Goal: Use online tool/utility: Use online tool/utility

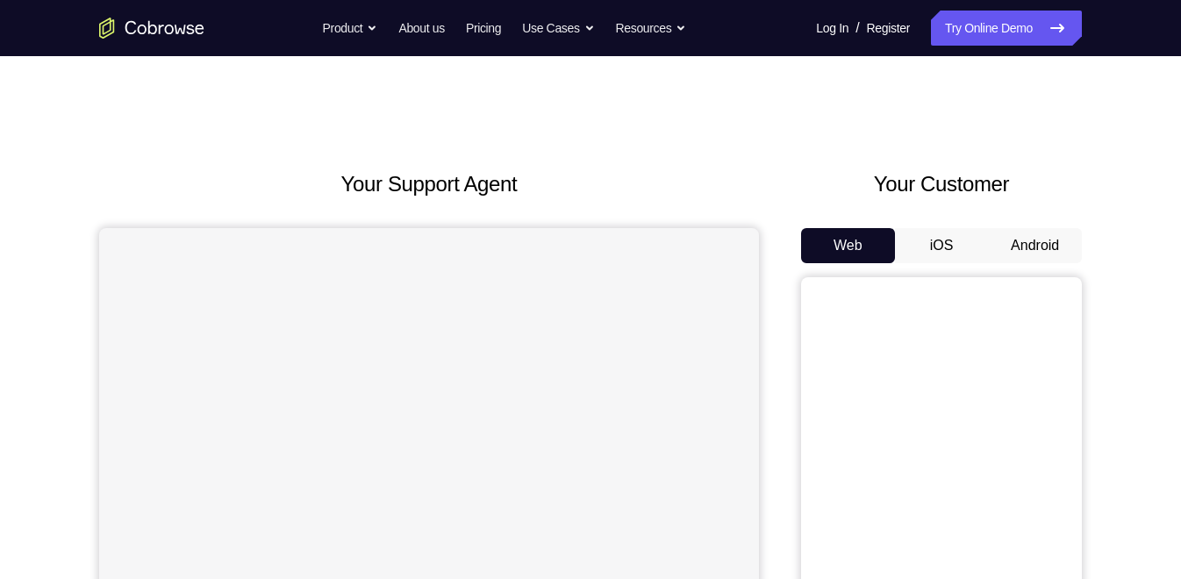
click at [1056, 243] on button "Android" at bounding box center [1035, 245] width 94 height 35
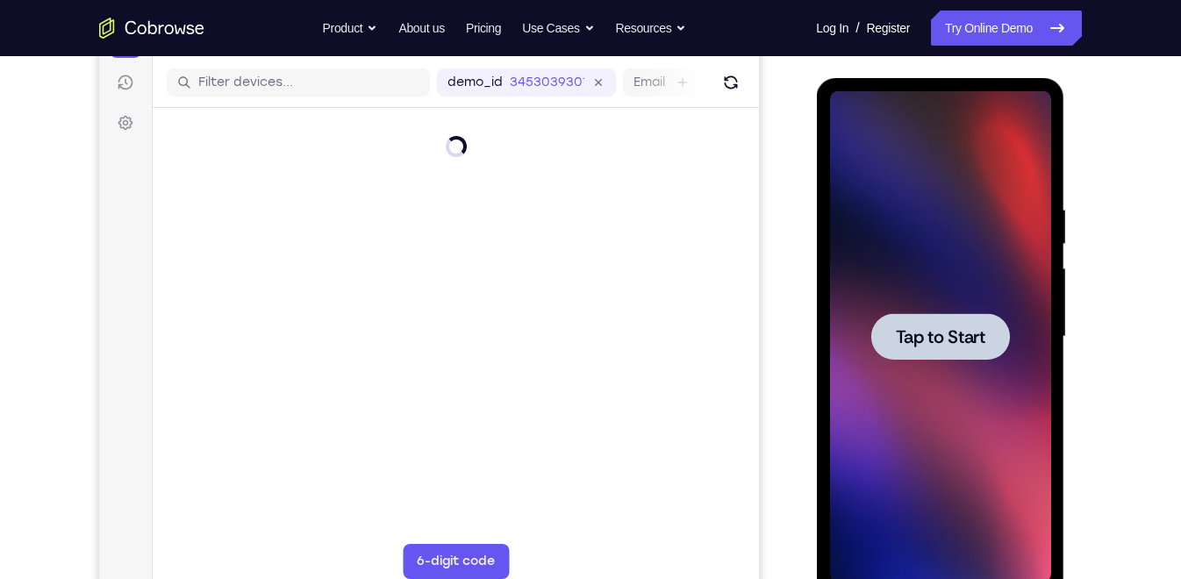
click at [952, 328] on span "Tap to Start" at bounding box center [940, 337] width 90 height 18
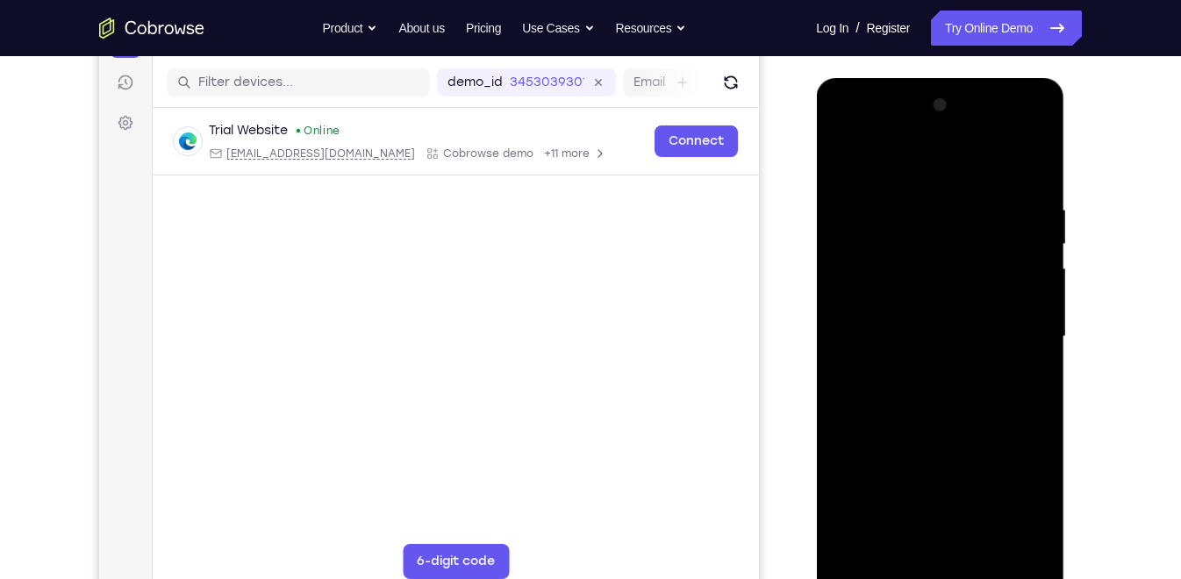
scroll to position [227, 0]
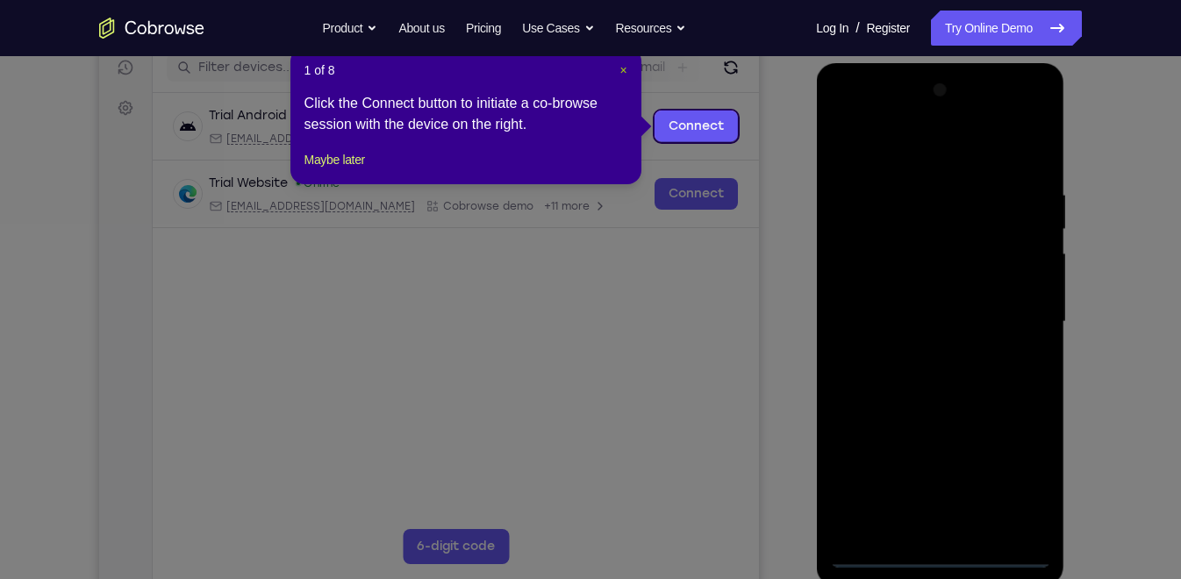
click at [625, 74] on span "×" at bounding box center [623, 70] width 7 height 14
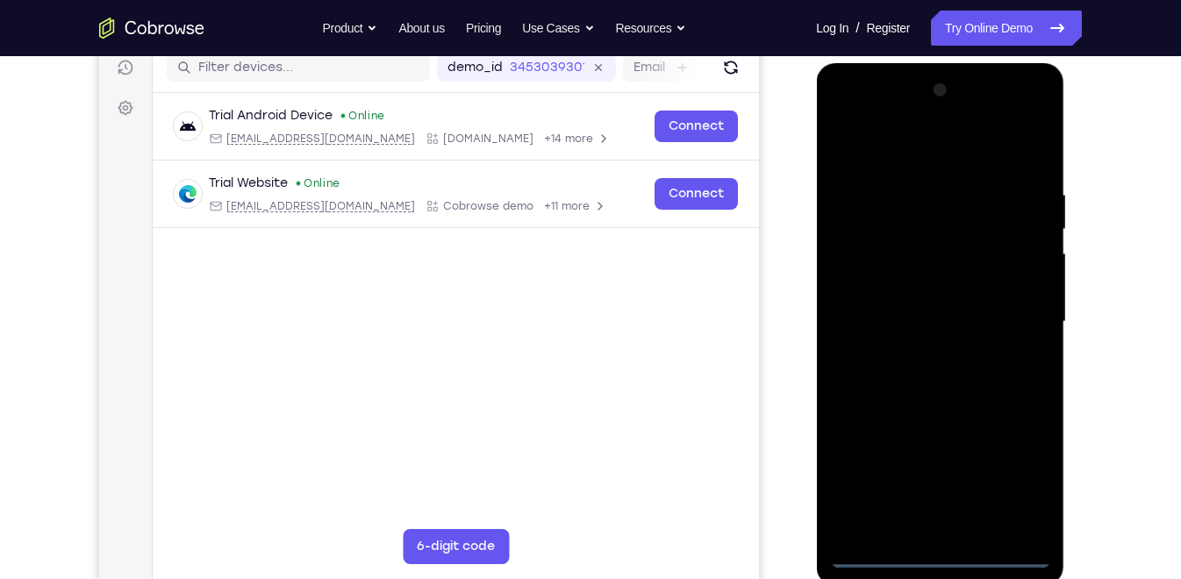
click at [937, 559] on div at bounding box center [939, 321] width 221 height 491
click at [1023, 473] on div at bounding box center [939, 321] width 221 height 491
click at [880, 116] on div at bounding box center [939, 321] width 221 height 491
click at [1020, 319] on div at bounding box center [939, 321] width 221 height 491
click at [929, 351] on div at bounding box center [939, 321] width 221 height 491
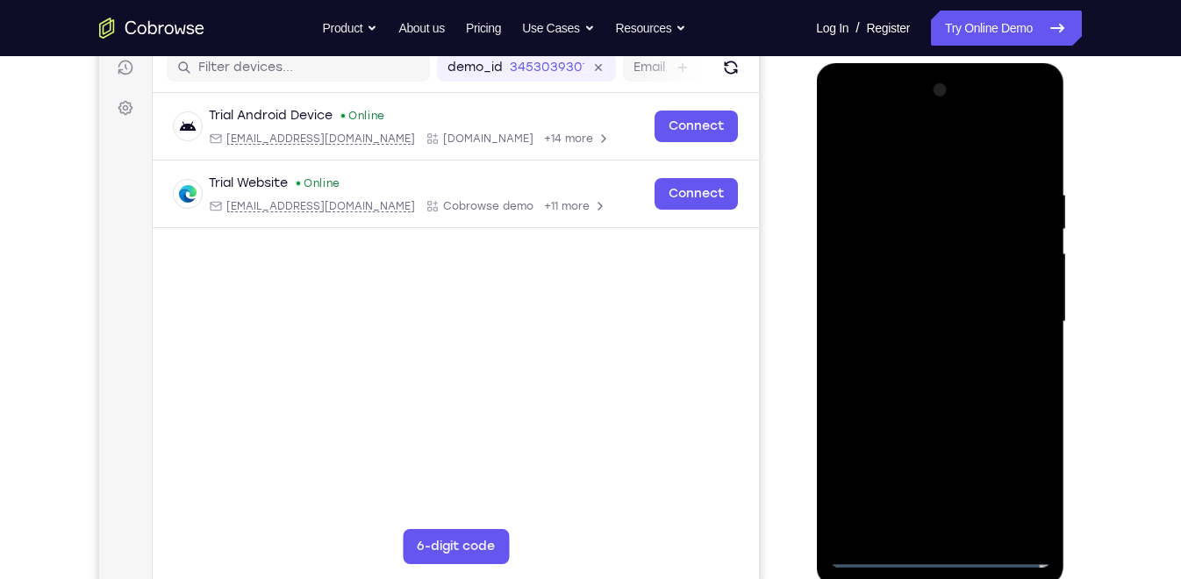
click at [919, 308] on div at bounding box center [939, 321] width 221 height 491
click at [915, 289] on div at bounding box center [939, 321] width 221 height 491
click at [919, 318] on div at bounding box center [939, 321] width 221 height 491
click at [940, 380] on div at bounding box center [939, 321] width 221 height 491
click at [948, 369] on div at bounding box center [939, 321] width 221 height 491
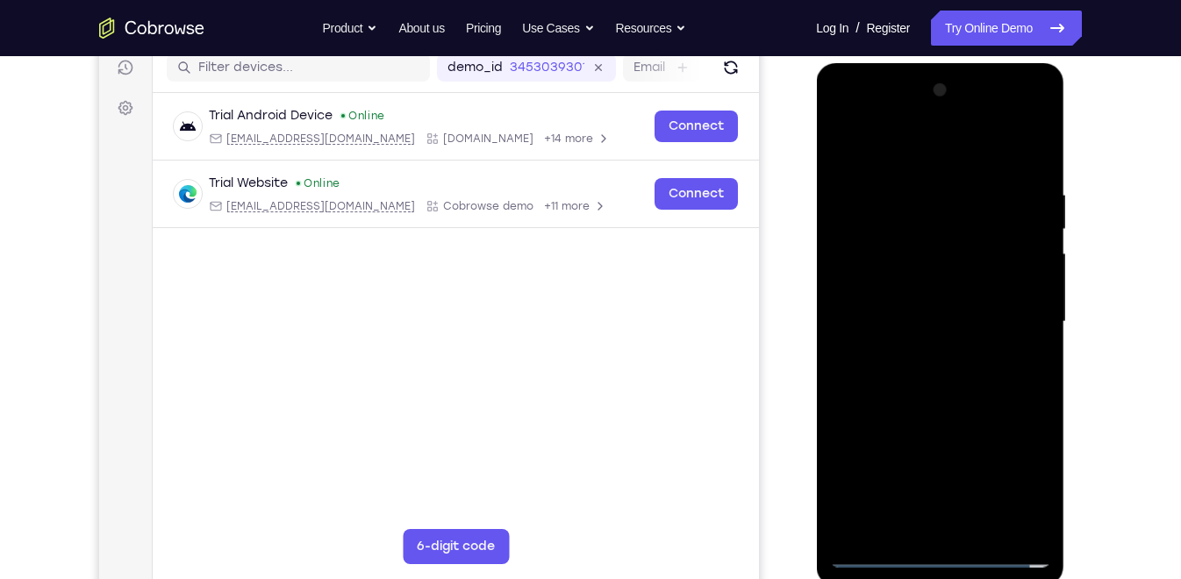
click at [952, 382] on div at bounding box center [939, 321] width 221 height 491
click at [1027, 337] on div at bounding box center [939, 321] width 221 height 491
click at [1035, 157] on div at bounding box center [939, 321] width 221 height 491
click at [974, 338] on div at bounding box center [939, 321] width 221 height 491
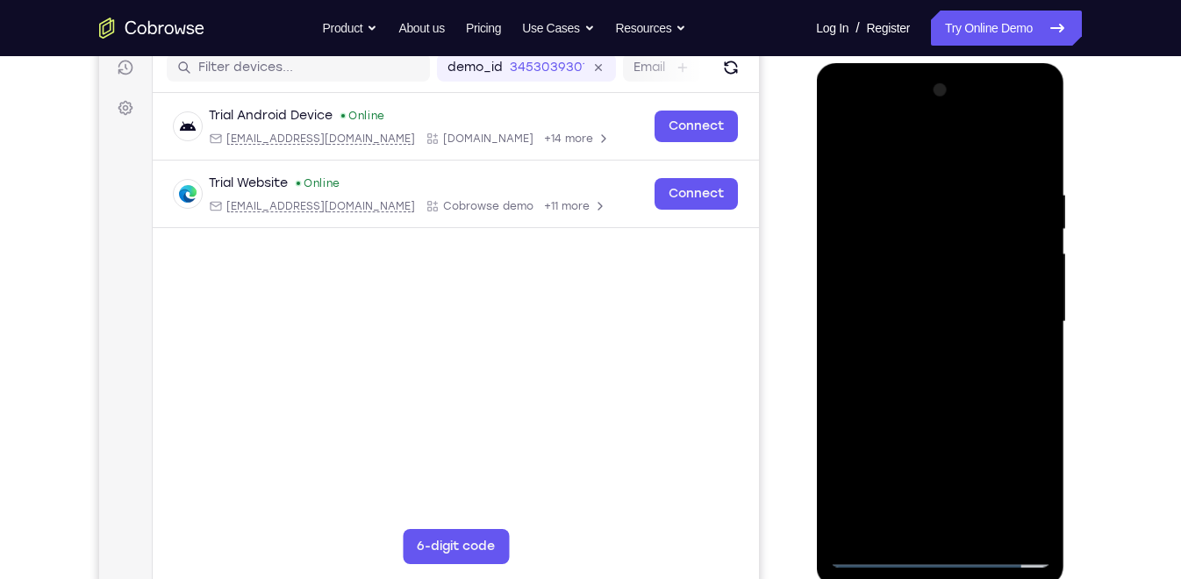
click at [974, 338] on div at bounding box center [939, 321] width 221 height 491
click at [913, 176] on div at bounding box center [939, 321] width 221 height 491
click at [1012, 522] on div at bounding box center [939, 321] width 221 height 491
click at [1021, 328] on div at bounding box center [939, 321] width 221 height 491
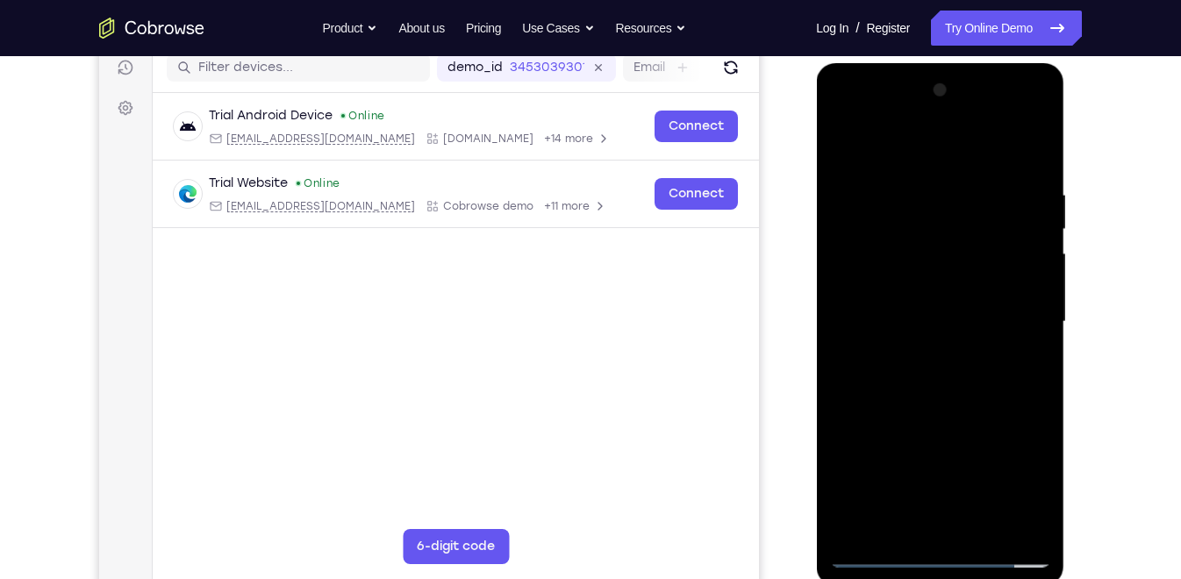
click at [1025, 369] on div at bounding box center [939, 321] width 221 height 491
click at [944, 175] on div at bounding box center [939, 321] width 221 height 491
drag, startPoint x: 900, startPoint y: 276, endPoint x: 993, endPoint y: 270, distance: 94.1
click at [993, 270] on div at bounding box center [939, 321] width 221 height 491
click at [1001, 349] on div at bounding box center [939, 321] width 221 height 491
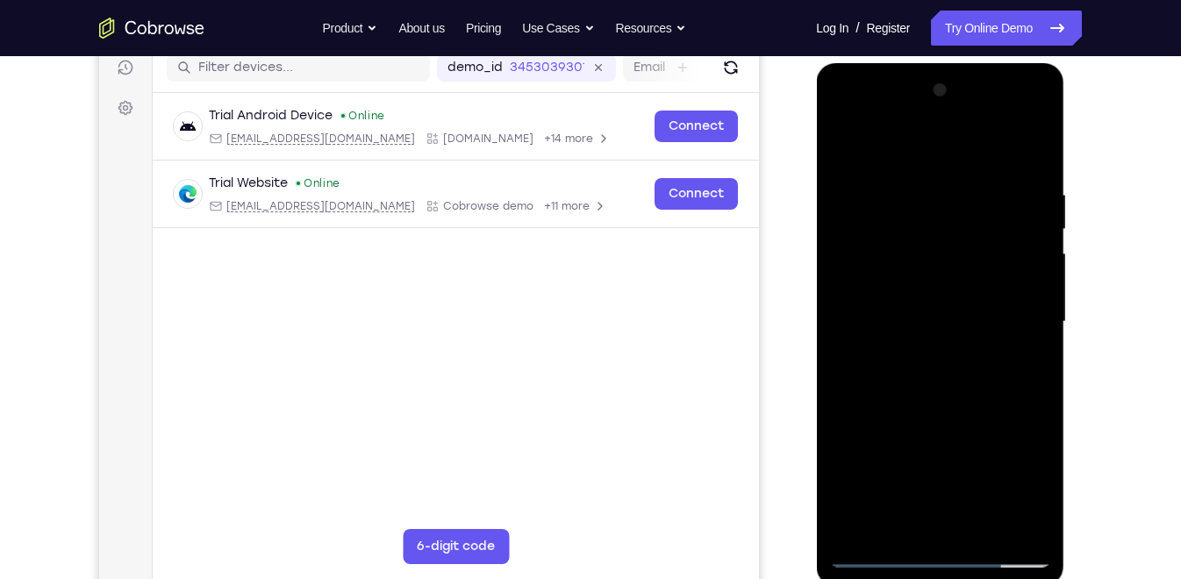
click at [1008, 339] on div at bounding box center [939, 321] width 221 height 491
click at [1014, 309] on div at bounding box center [939, 321] width 221 height 491
click at [1022, 321] on div at bounding box center [939, 321] width 221 height 491
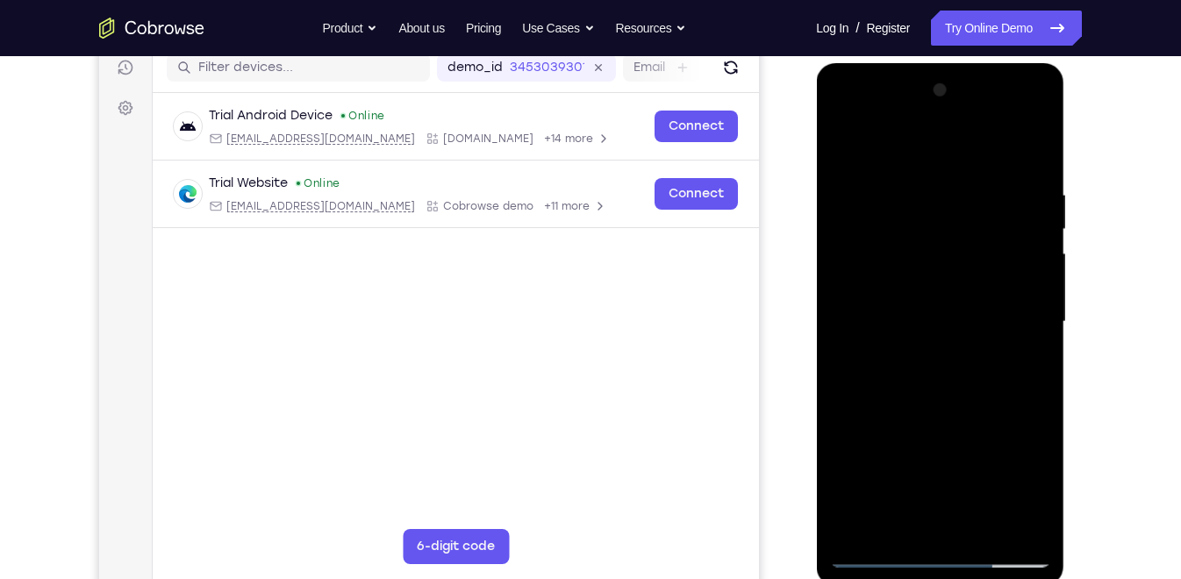
click at [1022, 321] on div at bounding box center [939, 321] width 221 height 491
click at [1022, 341] on div at bounding box center [939, 321] width 221 height 491
click at [850, 326] on div at bounding box center [939, 321] width 221 height 491
click at [1017, 348] on div at bounding box center [939, 321] width 221 height 491
click at [1009, 321] on div at bounding box center [939, 321] width 221 height 491
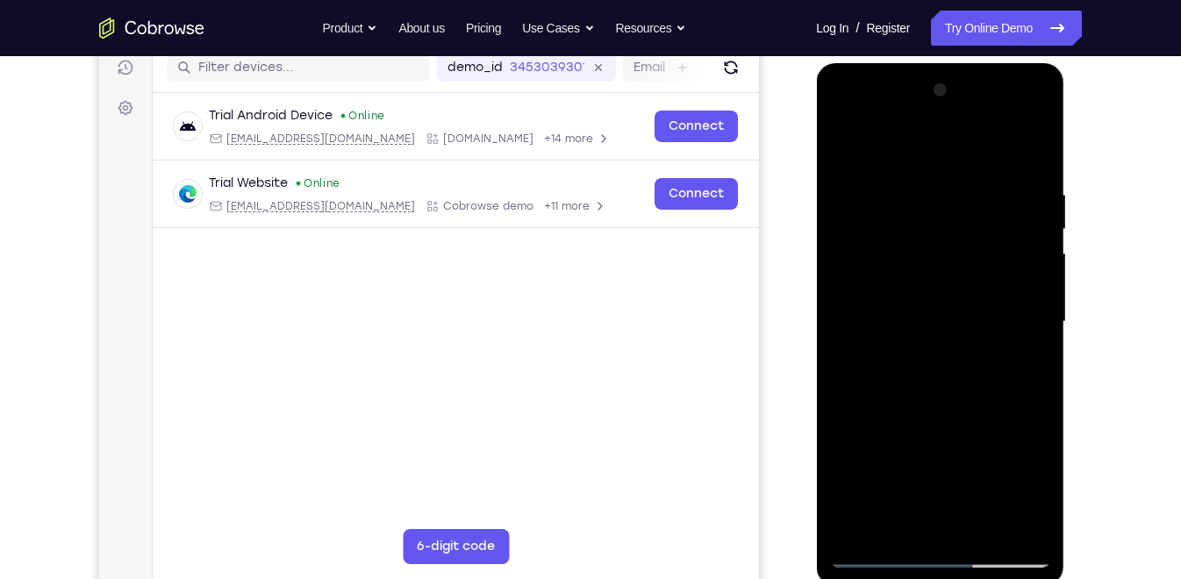
click at [1009, 321] on div at bounding box center [939, 321] width 221 height 491
drag, startPoint x: 1009, startPoint y: 321, endPoint x: 911, endPoint y: 334, distance: 99.1
click at [911, 334] on div at bounding box center [939, 321] width 221 height 491
click at [1022, 319] on div at bounding box center [939, 321] width 221 height 491
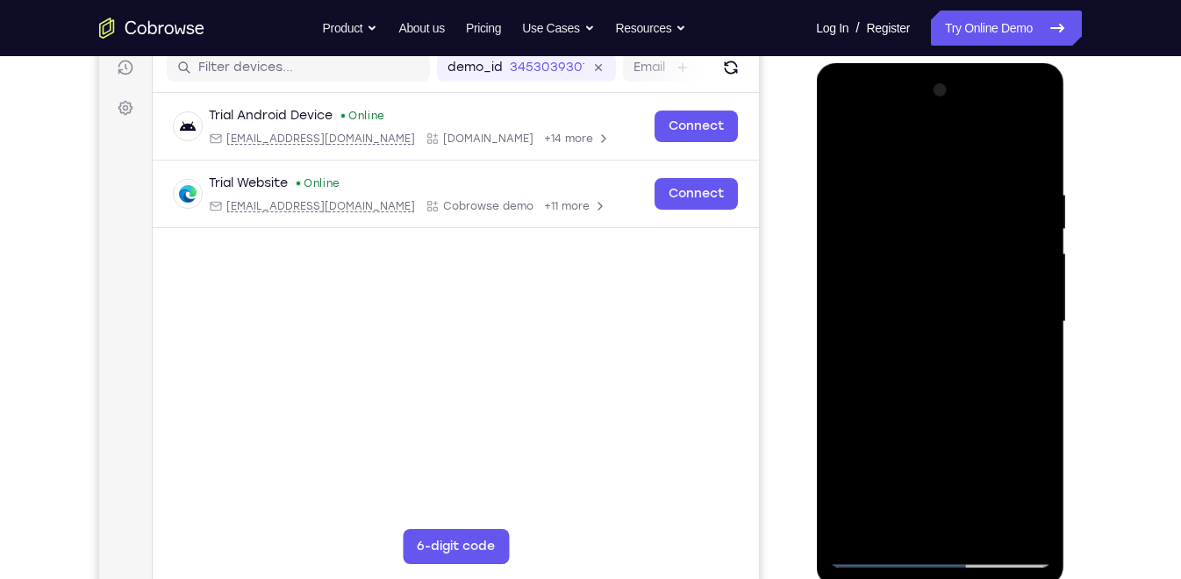
click at [1022, 319] on div at bounding box center [939, 321] width 221 height 491
click at [1032, 151] on div at bounding box center [939, 321] width 221 height 491
click at [922, 204] on div at bounding box center [939, 321] width 221 height 491
click at [1011, 522] on div at bounding box center [939, 321] width 221 height 491
click at [1036, 154] on div at bounding box center [939, 321] width 221 height 491
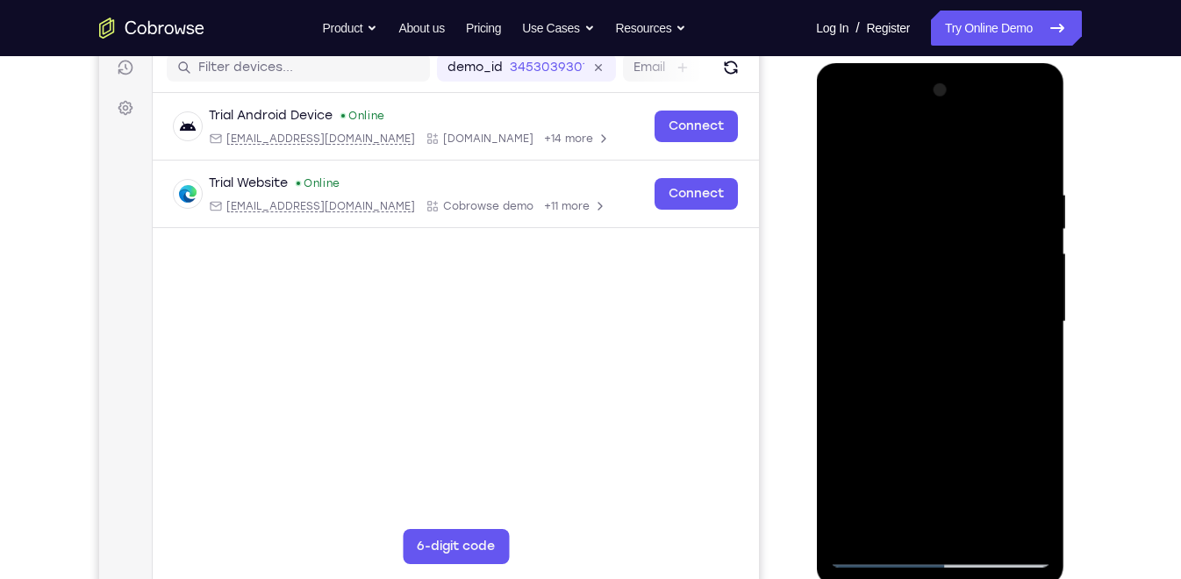
click at [980, 527] on div at bounding box center [939, 321] width 221 height 491
click at [915, 411] on div at bounding box center [939, 321] width 221 height 491
click at [851, 144] on div at bounding box center [939, 321] width 221 height 491
drag, startPoint x: 917, startPoint y: 376, endPoint x: 928, endPoint y: 302, distance: 74.5
click at [928, 302] on div at bounding box center [939, 321] width 221 height 491
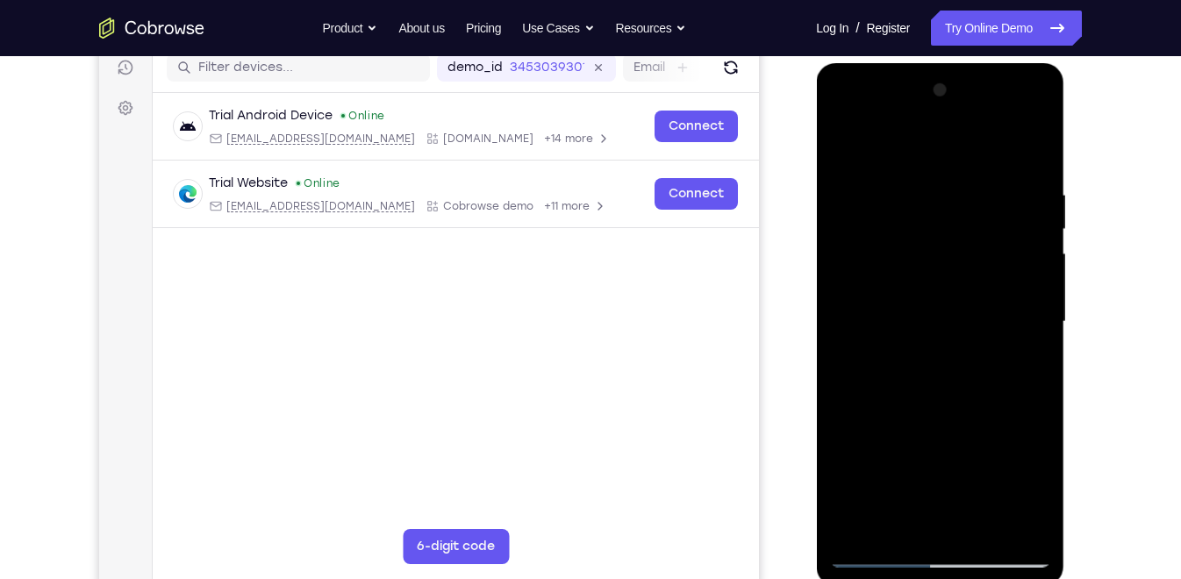
click at [1040, 336] on div at bounding box center [939, 321] width 221 height 491
click at [986, 529] on div at bounding box center [939, 321] width 221 height 491
click at [967, 330] on div at bounding box center [939, 321] width 221 height 491
click at [1040, 487] on div at bounding box center [939, 321] width 221 height 491
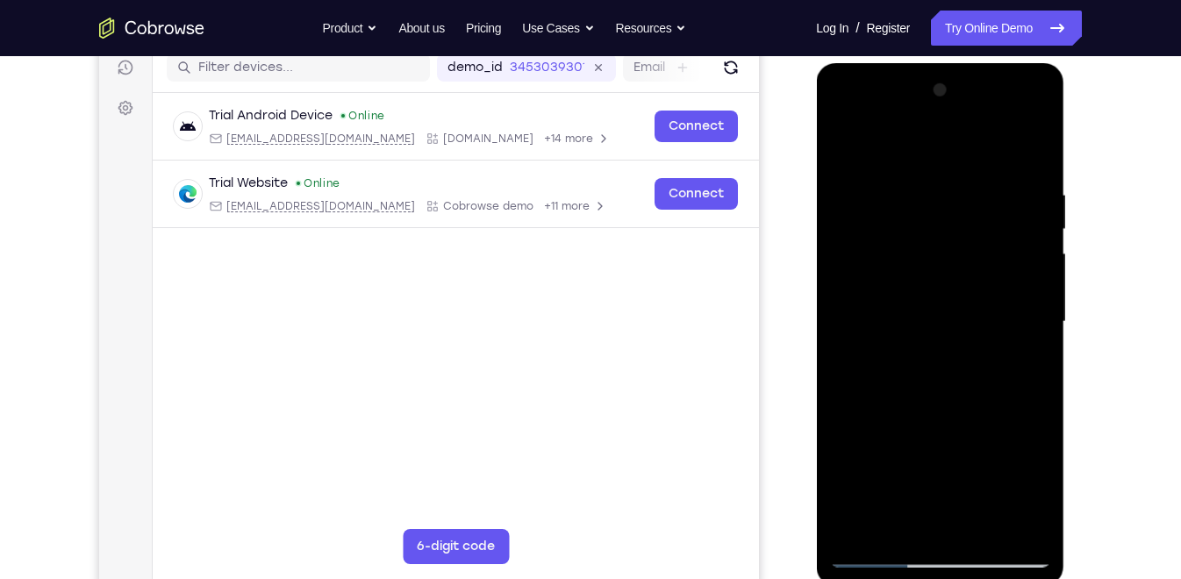
click at [1040, 487] on div at bounding box center [939, 321] width 221 height 491
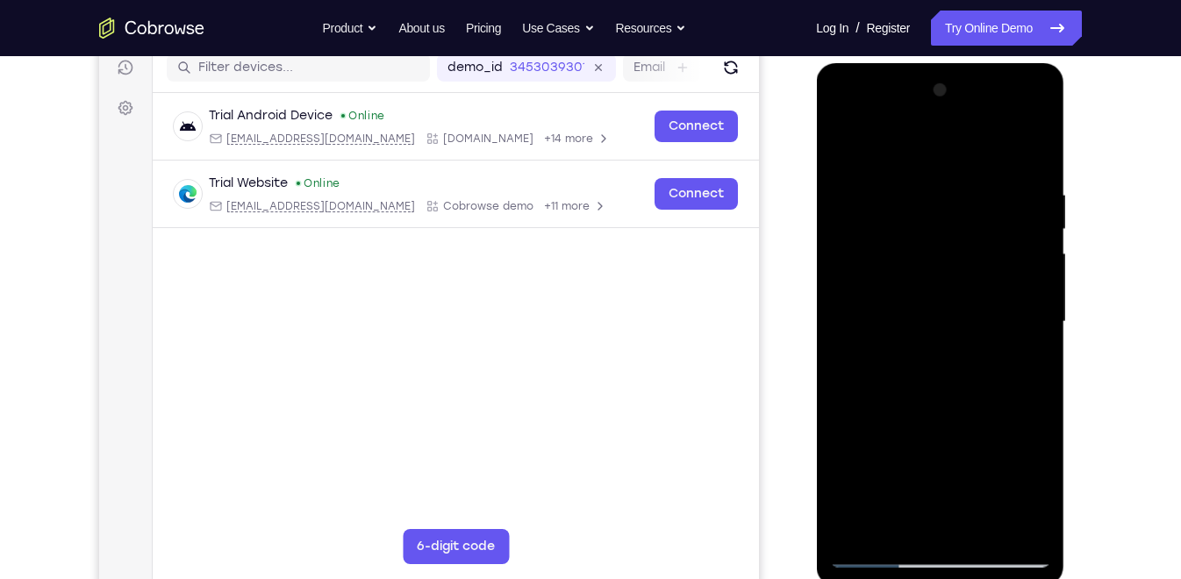
click at [1040, 487] on div at bounding box center [939, 321] width 221 height 491
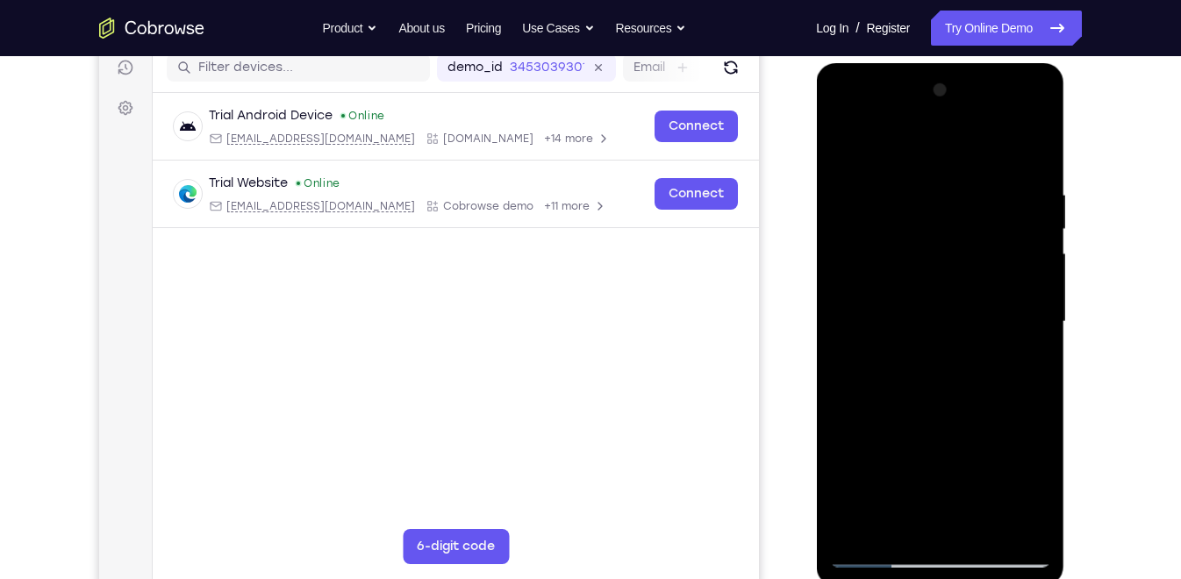
click at [1022, 368] on div at bounding box center [939, 321] width 221 height 491
click at [1031, 487] on div at bounding box center [939, 321] width 221 height 491
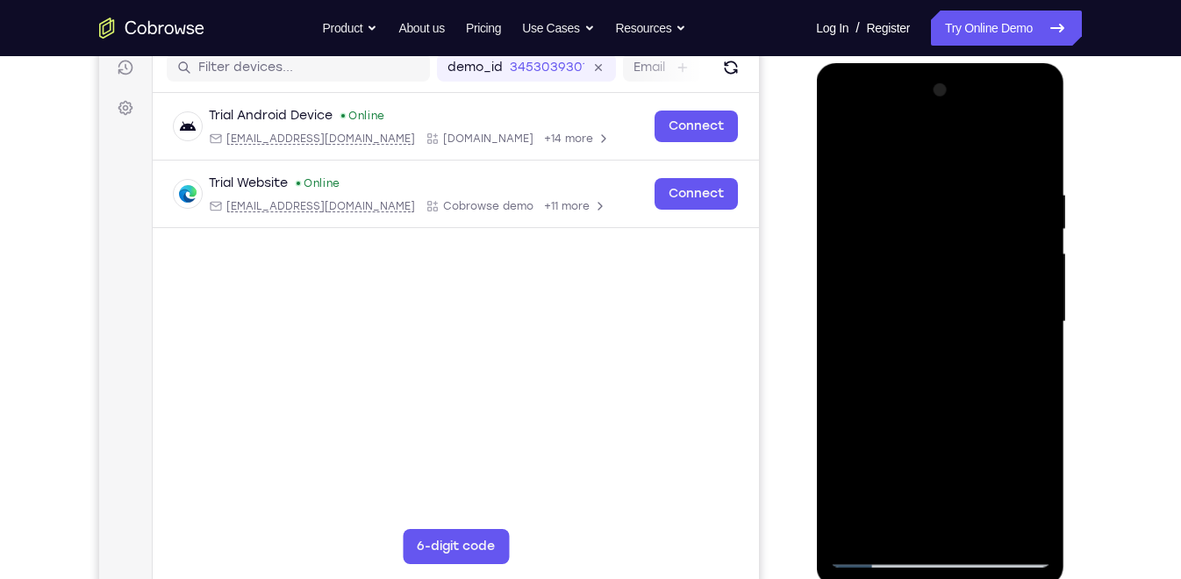
click at [844, 145] on div at bounding box center [939, 321] width 221 height 491
click at [850, 146] on div at bounding box center [939, 321] width 221 height 491
click at [985, 528] on div at bounding box center [939, 321] width 221 height 491
click at [952, 320] on div at bounding box center [939, 321] width 221 height 491
click at [1035, 484] on div at bounding box center [939, 321] width 221 height 491
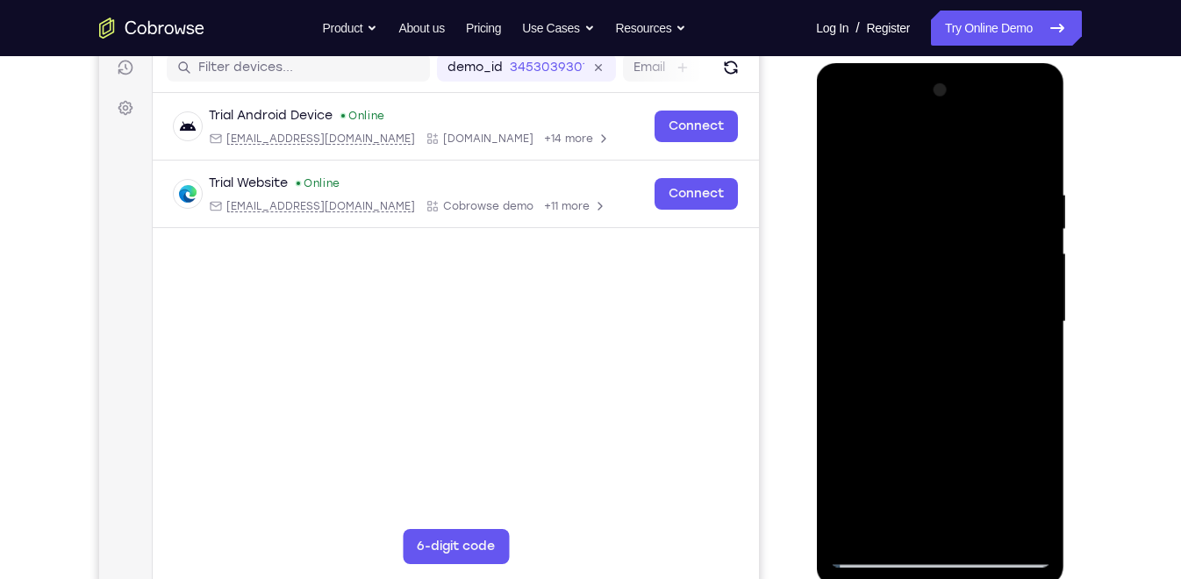
click at [851, 146] on div at bounding box center [939, 321] width 221 height 491
drag, startPoint x: 997, startPoint y: 197, endPoint x: 958, endPoint y: 300, distance: 109.7
click at [958, 300] on div at bounding box center [939, 321] width 221 height 491
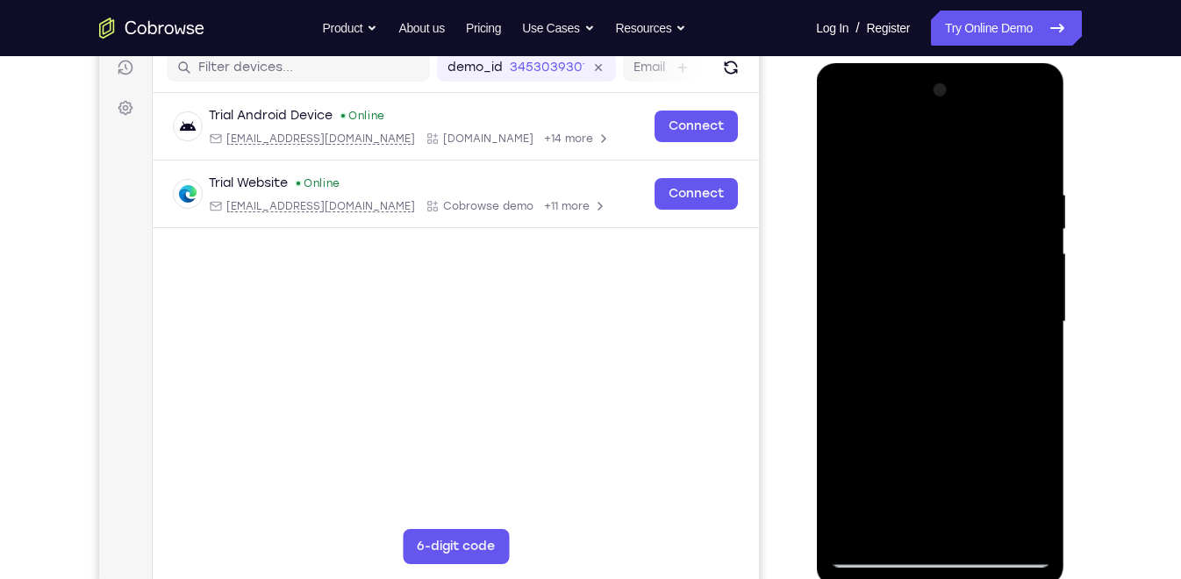
drag, startPoint x: 955, startPoint y: 219, endPoint x: 930, endPoint y: 412, distance: 193.8
click at [930, 412] on div at bounding box center [939, 321] width 221 height 491
click at [973, 185] on div at bounding box center [939, 321] width 221 height 491
click at [1029, 297] on div at bounding box center [939, 321] width 221 height 491
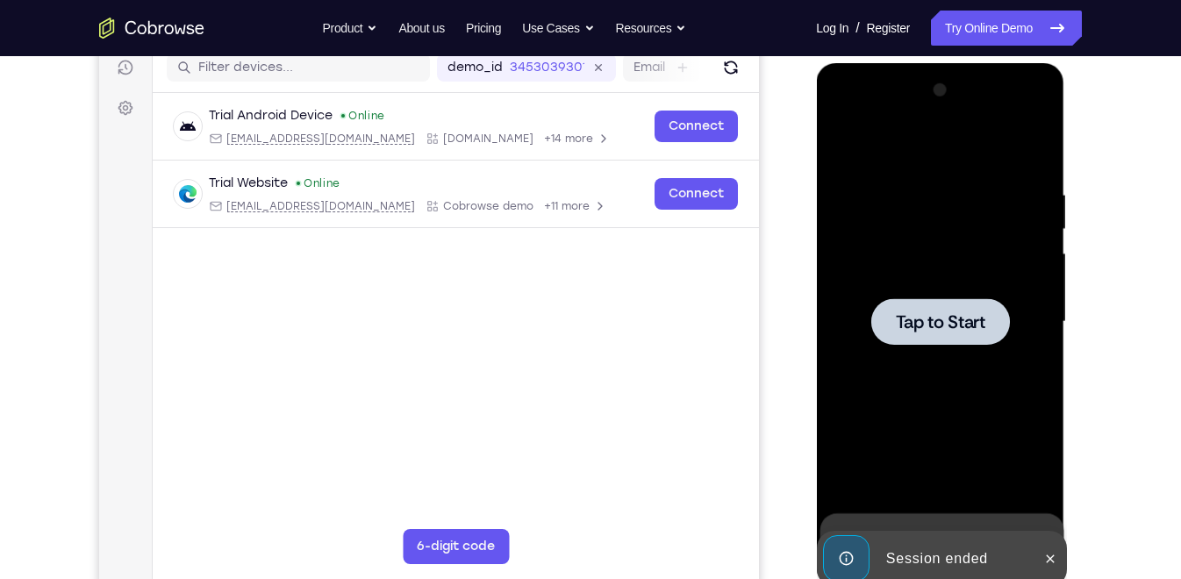
click at [1094, 165] on div "Your Support Agent Your Customer Web iOS Android Next Steps We’d be happy to gi…" at bounding box center [590, 408] width 1123 height 1158
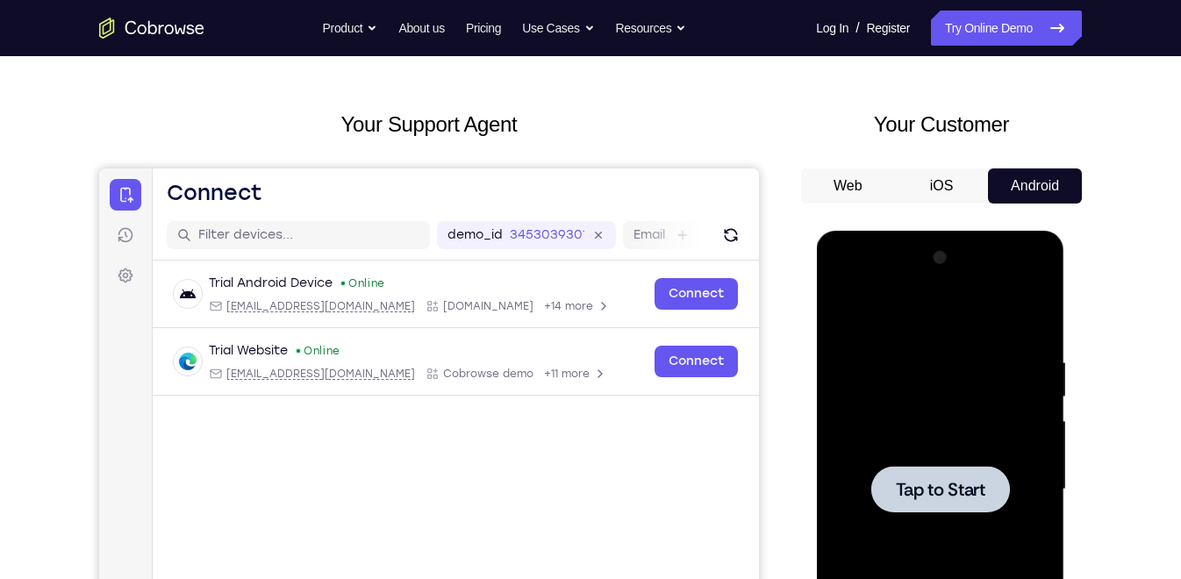
scroll to position [50, 0]
